Goal: Information Seeking & Learning: Learn about a topic

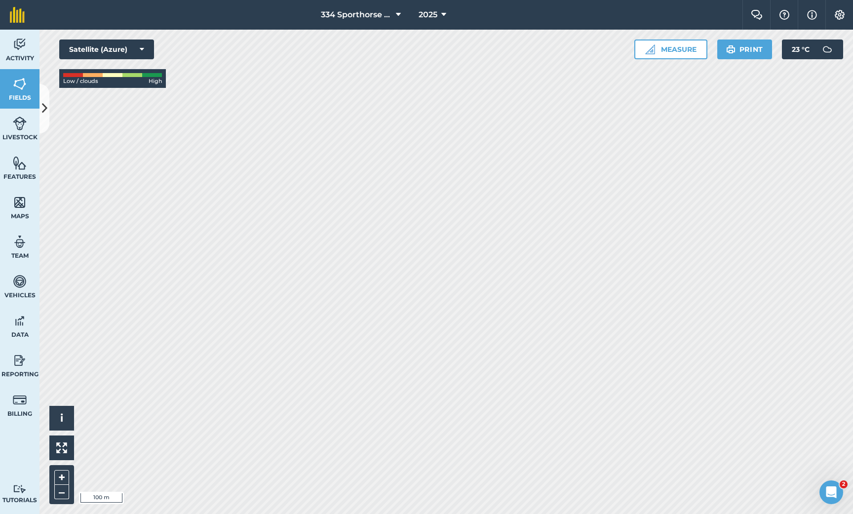
click at [48, 108] on button at bounding box center [44, 108] width 10 height 49
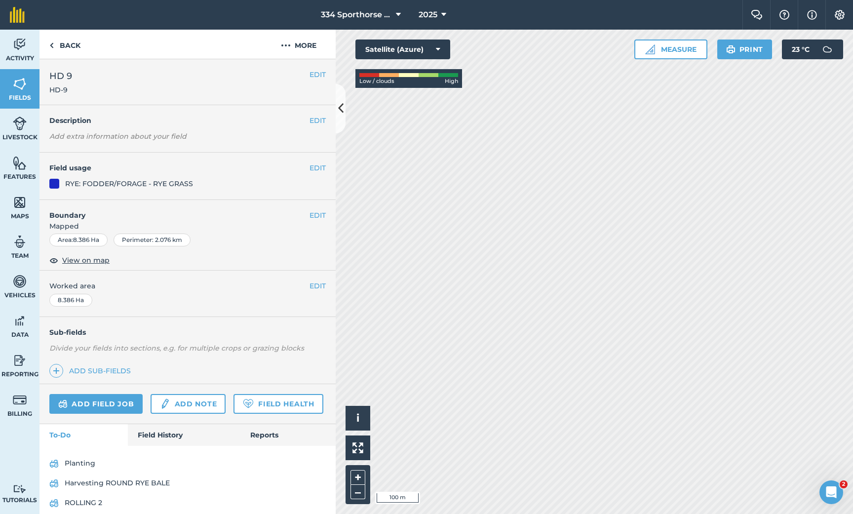
click at [109, 394] on link "Add field job" at bounding box center [95, 404] width 93 height 20
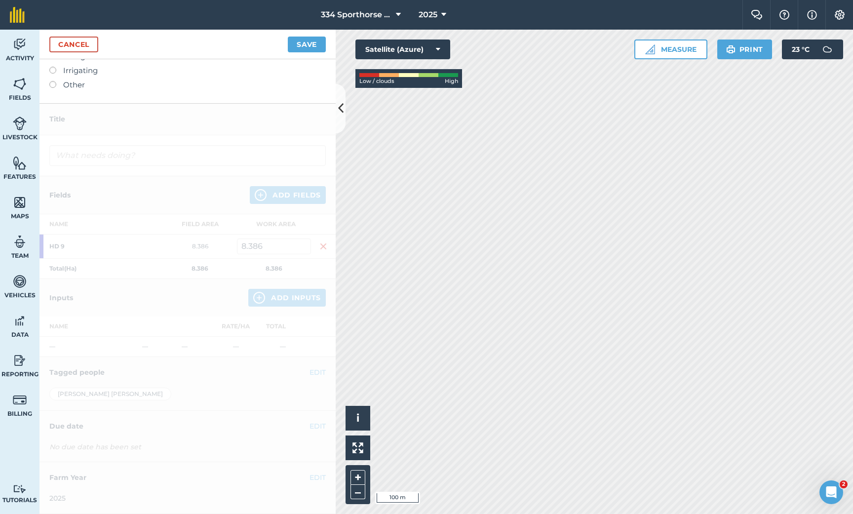
scroll to position [120, 0]
click at [86, 48] on link "Cancel" at bounding box center [73, 45] width 49 height 16
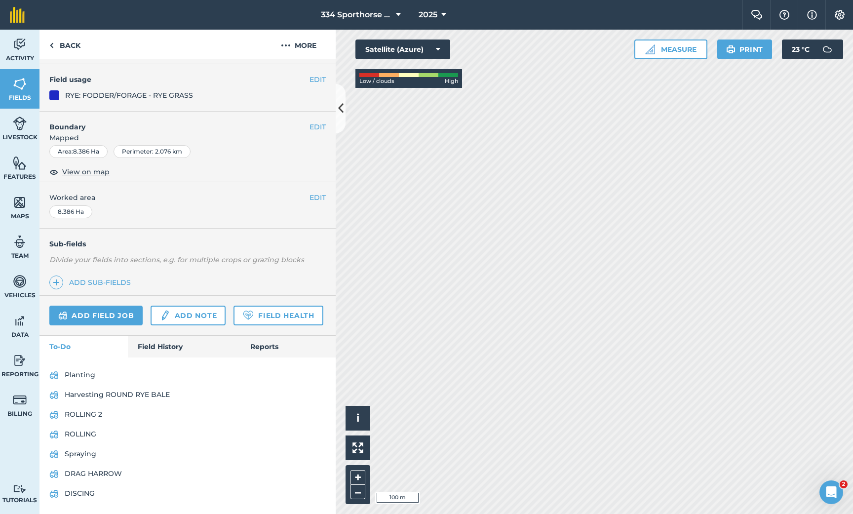
scroll to position [88, 0]
click at [129, 390] on link "Harvesting ROUND RYE BALE" at bounding box center [187, 395] width 276 height 16
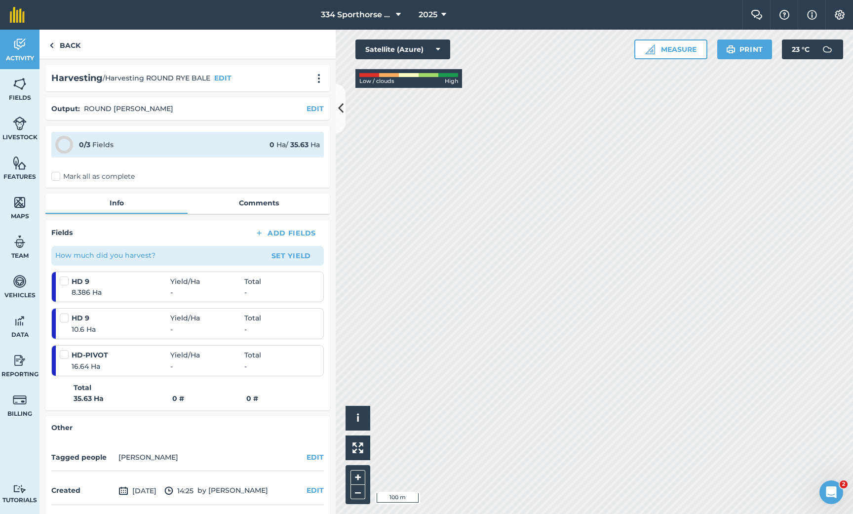
click at [18, 206] on img at bounding box center [20, 202] width 14 height 15
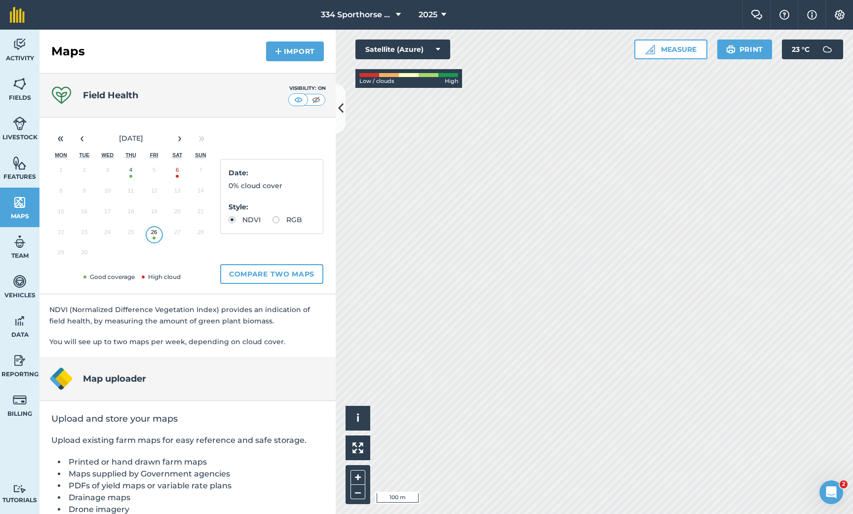
click at [277, 222] on label "RGB" at bounding box center [287, 219] width 30 height 7
radio input "true"
click at [436, 50] on icon at bounding box center [438, 49] width 4 height 10
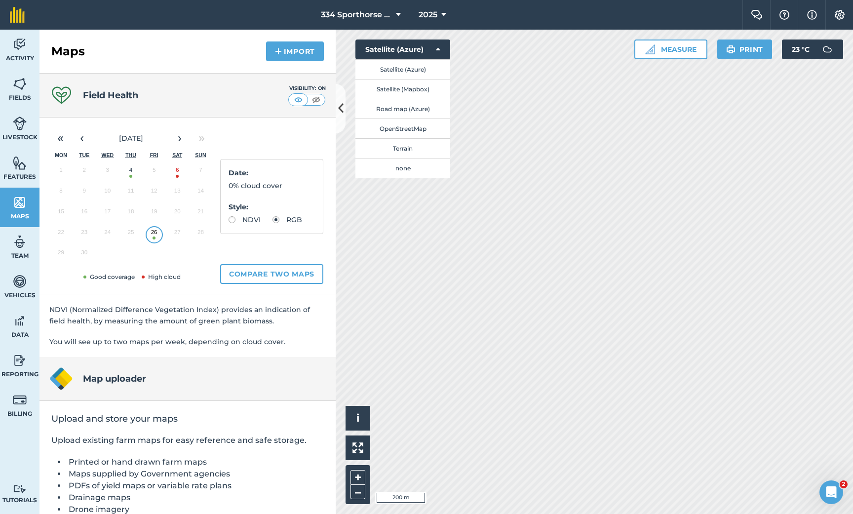
click at [407, 91] on button "Satellite (Mapbox)" at bounding box center [402, 89] width 95 height 20
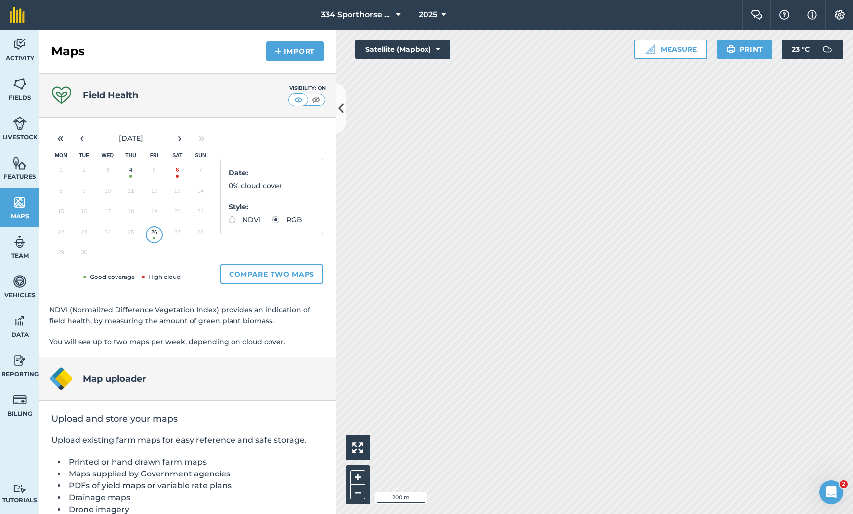
click at [437, 50] on icon at bounding box center [438, 49] width 4 height 10
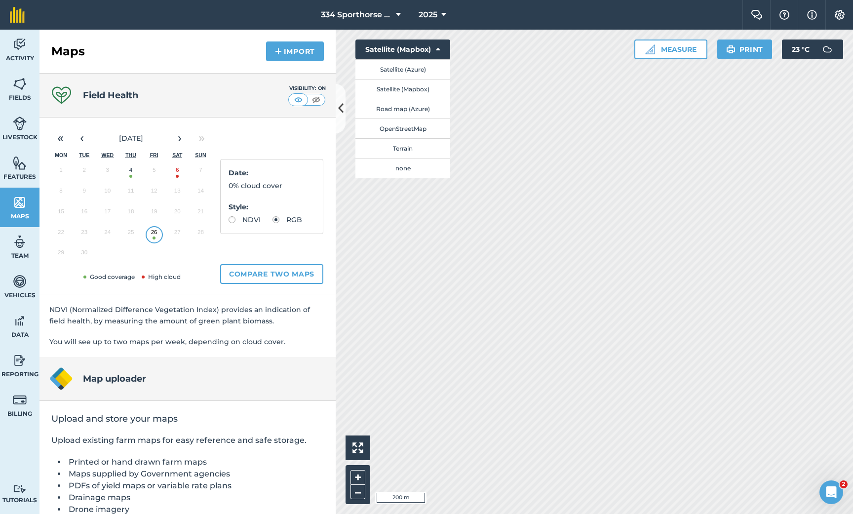
click at [401, 148] on button "Terrain" at bounding box center [402, 148] width 95 height 20
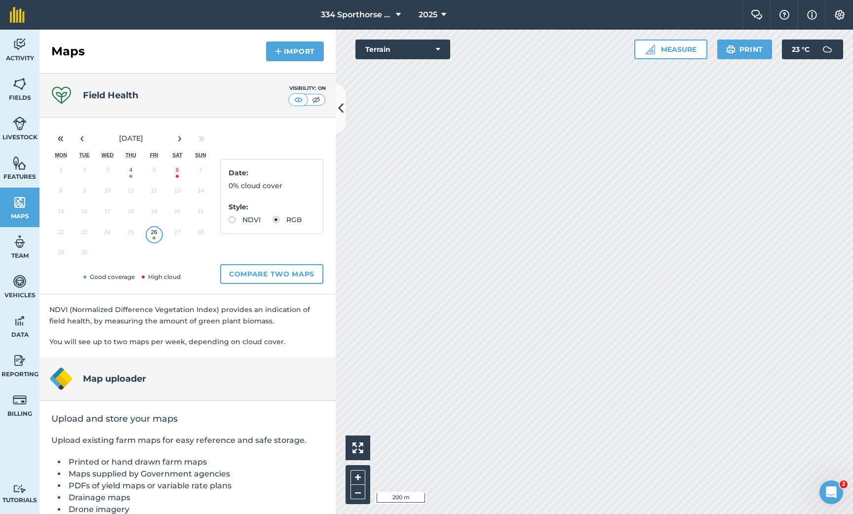
click at [235, 221] on label "NDVI" at bounding box center [244, 219] width 32 height 7
radio input "true"
click at [318, 98] on img at bounding box center [316, 100] width 12 height 10
click at [443, 48] on button "Terrain" at bounding box center [402, 49] width 95 height 20
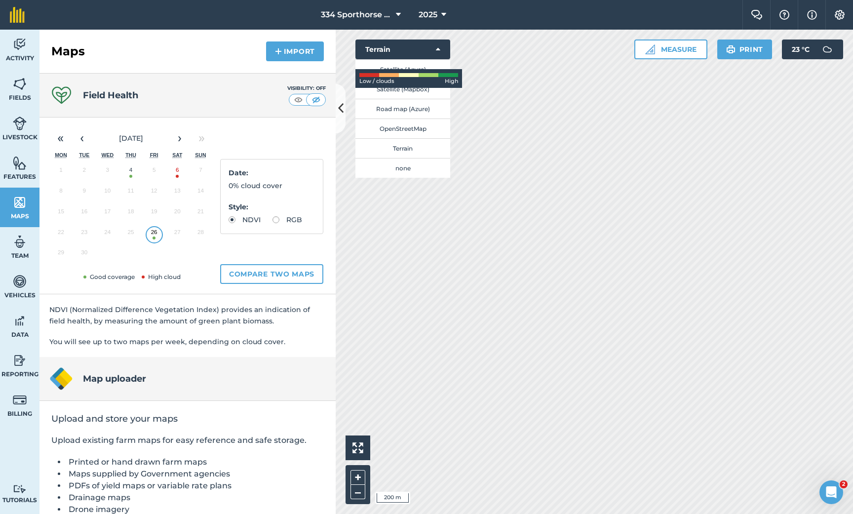
click at [414, 93] on button "Satellite (Mapbox)" at bounding box center [402, 89] width 95 height 20
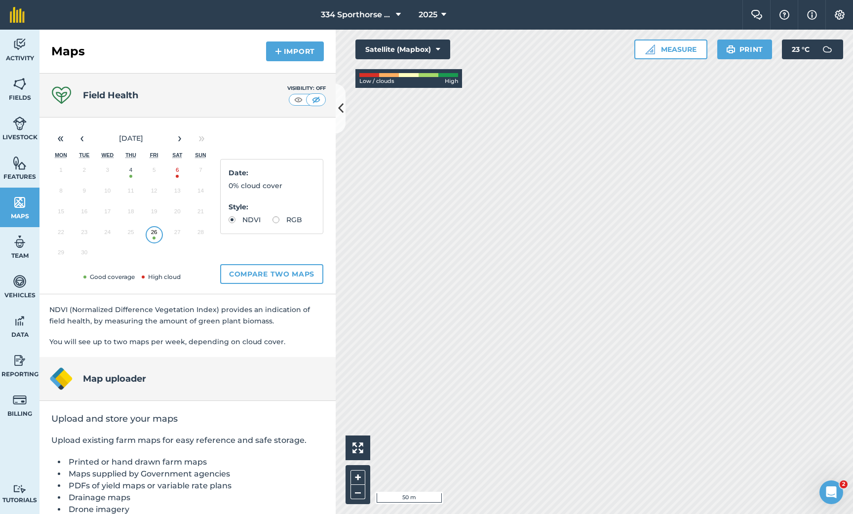
click at [446, 48] on button "Satellite (Mapbox)" at bounding box center [402, 49] width 95 height 20
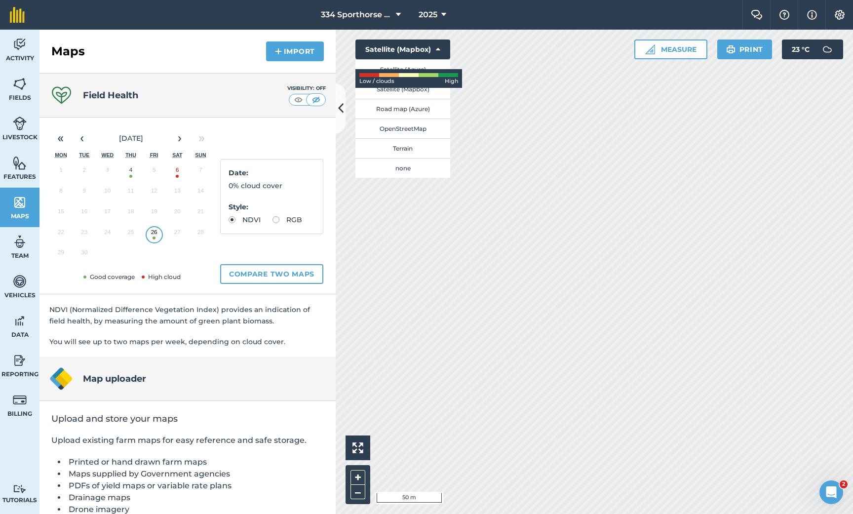
click at [416, 128] on button "OpenStreetMap" at bounding box center [402, 128] width 95 height 20
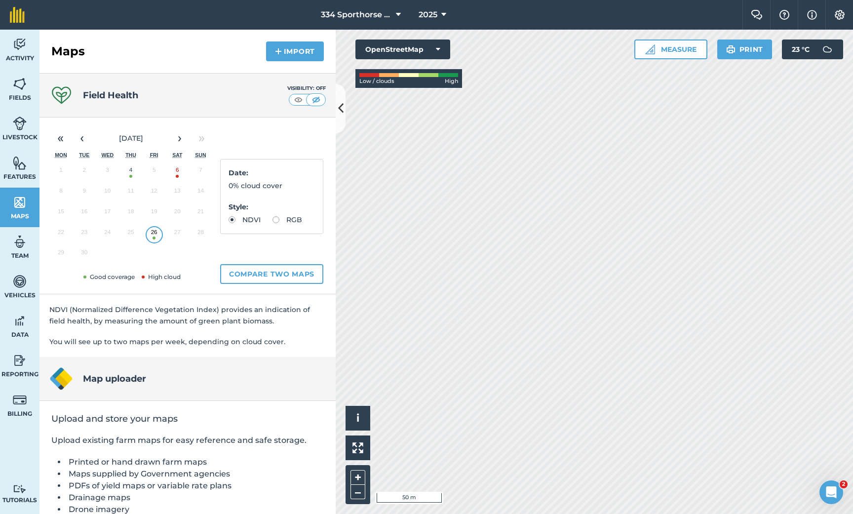
click at [441, 47] on button "OpenStreetMap" at bounding box center [402, 49] width 95 height 20
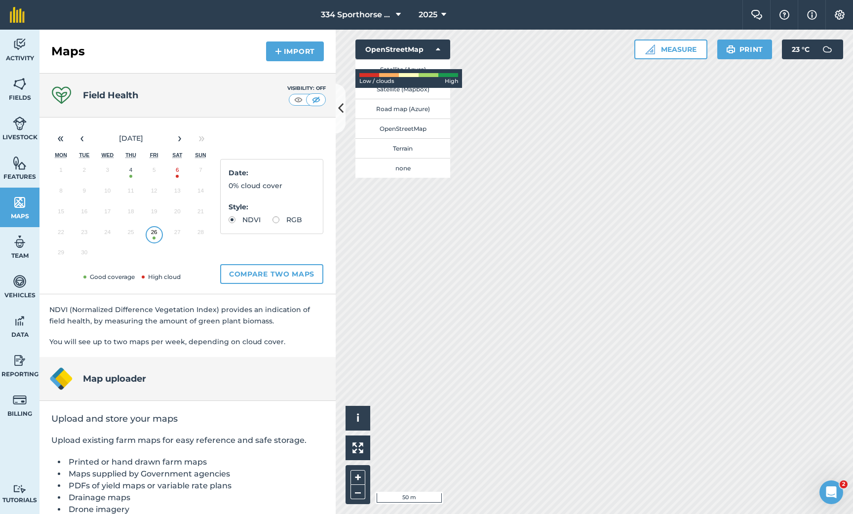
click at [418, 67] on button "Satellite (Azure)" at bounding box center [402, 69] width 95 height 20
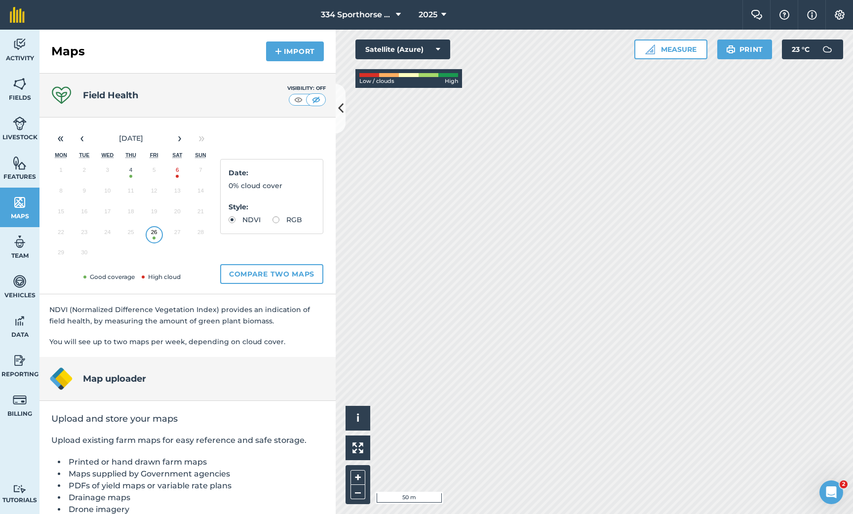
click at [434, 46] on button "Satellite (Azure)" at bounding box center [402, 49] width 95 height 20
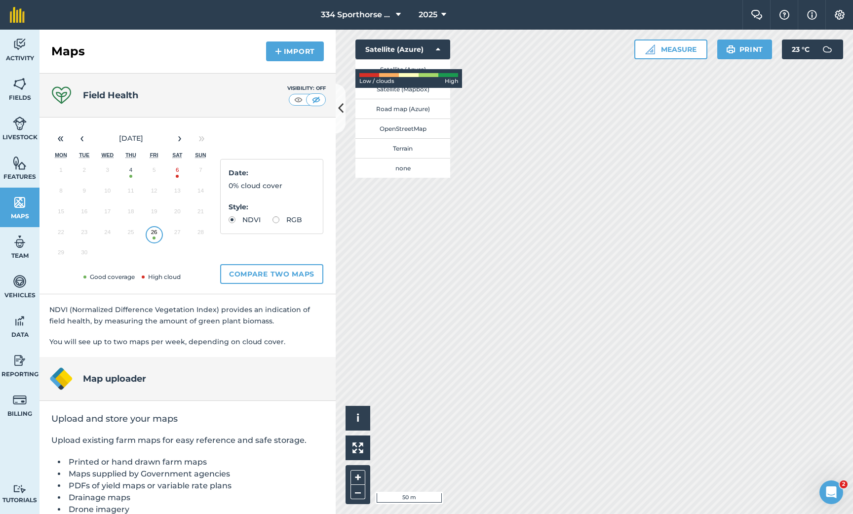
click at [415, 168] on button "none" at bounding box center [402, 168] width 95 height 20
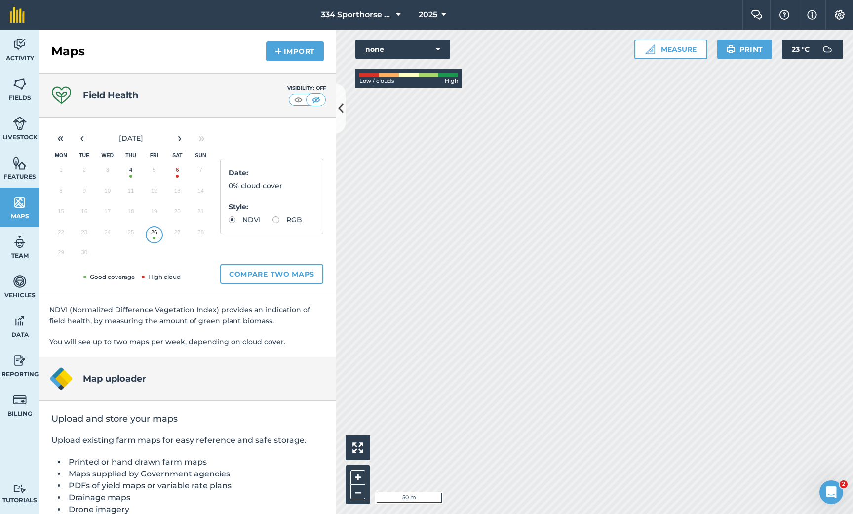
click at [441, 52] on button "none" at bounding box center [402, 49] width 95 height 20
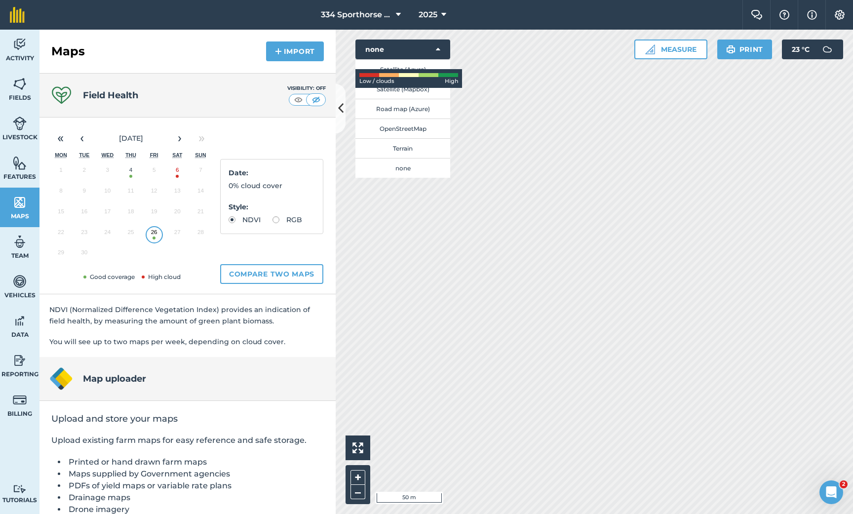
click at [417, 62] on button "Satellite (Azure)" at bounding box center [402, 69] width 95 height 20
